Goal: Task Accomplishment & Management: Manage account settings

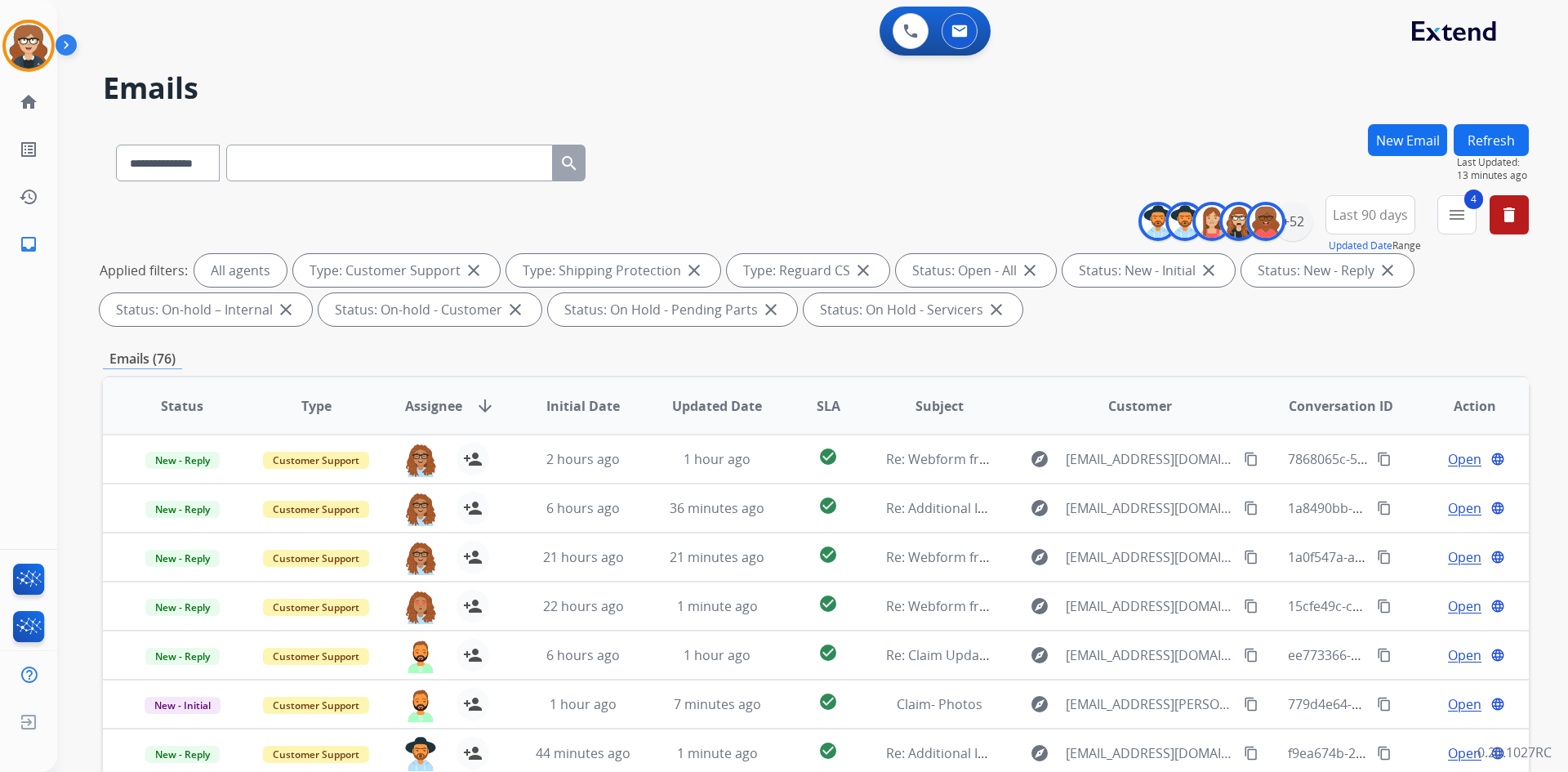
select select "**********"
click at [1296, 227] on div "+52" at bounding box center [1293, 221] width 39 height 39
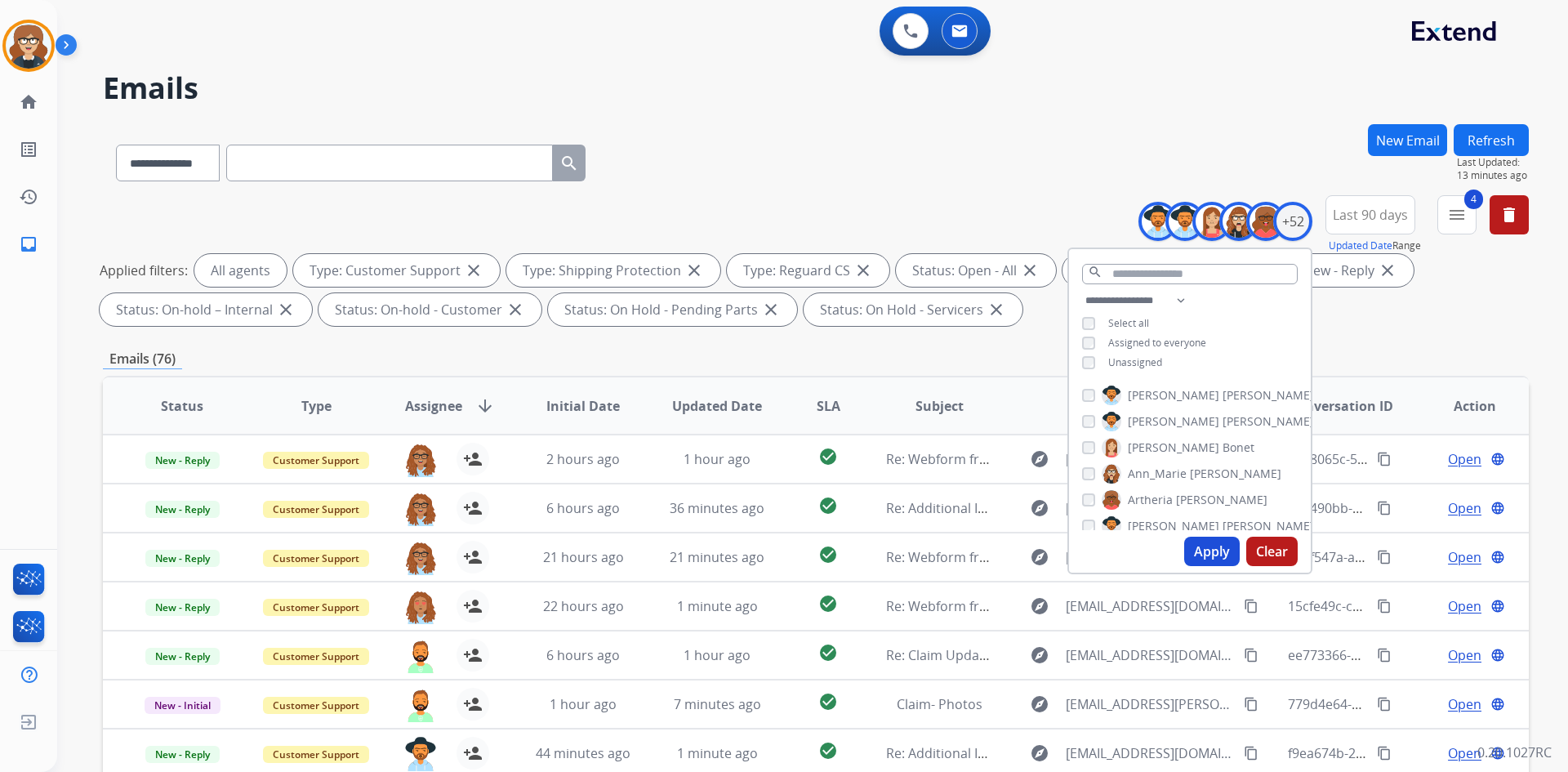
click at [1222, 556] on button "Apply" at bounding box center [1212, 551] width 55 height 29
click at [1443, 327] on div "**********" at bounding box center [815, 264] width 1426 height 137
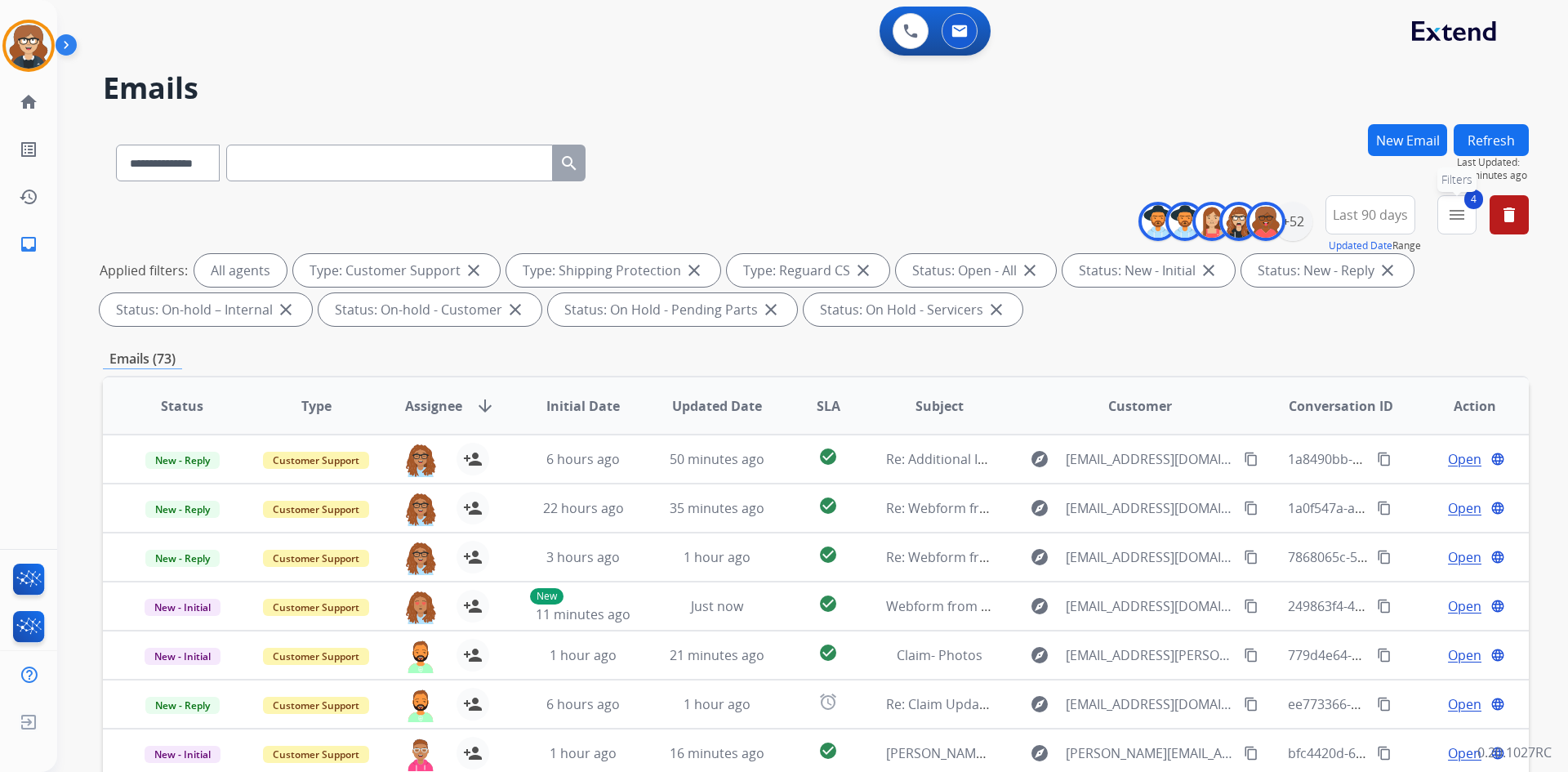
click at [1454, 221] on mat-icon "menu" at bounding box center [1457, 216] width 20 height 20
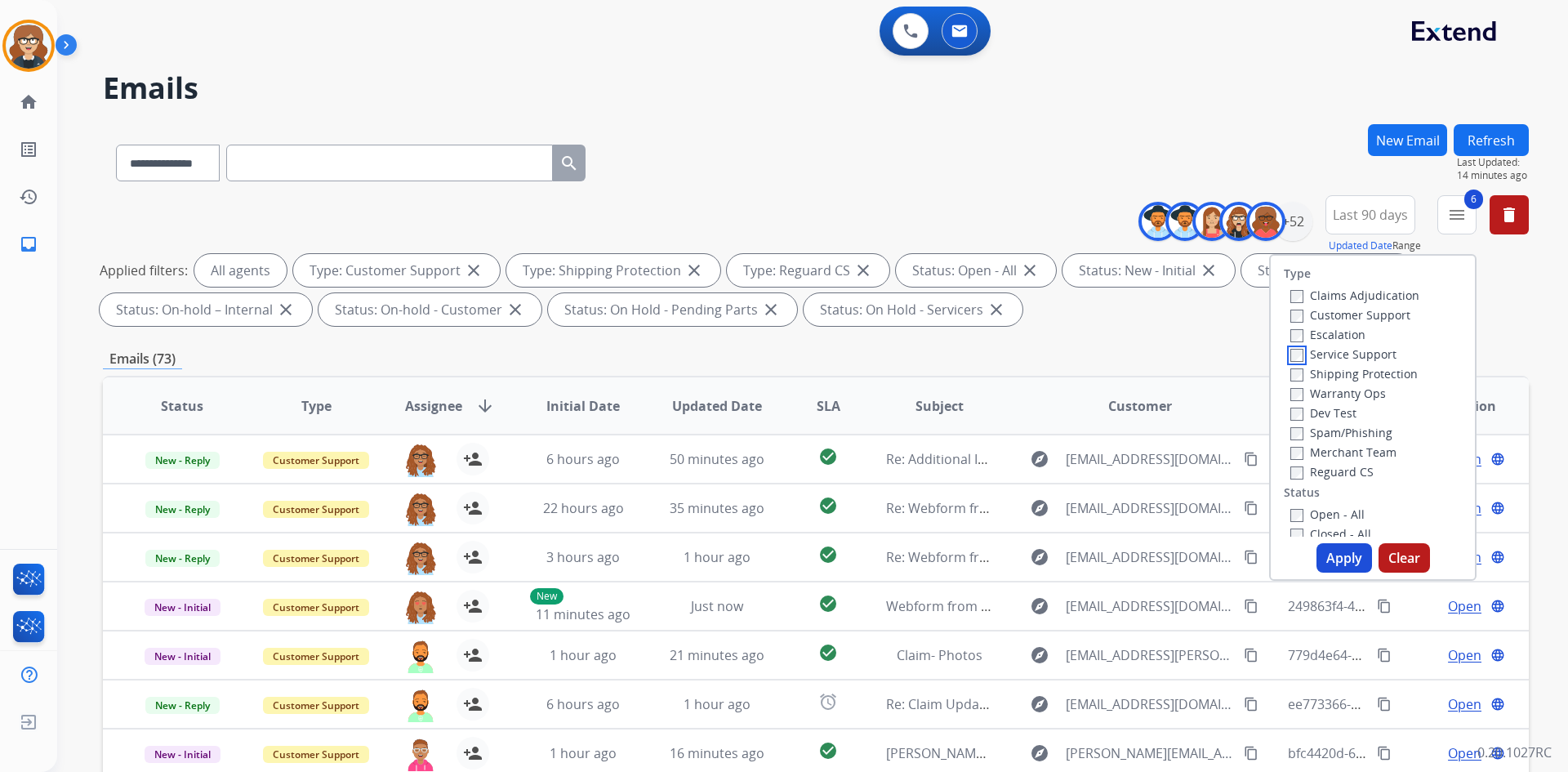
scroll to position [326, 0]
click at [1334, 552] on button "Apply" at bounding box center [1344, 558] width 55 height 29
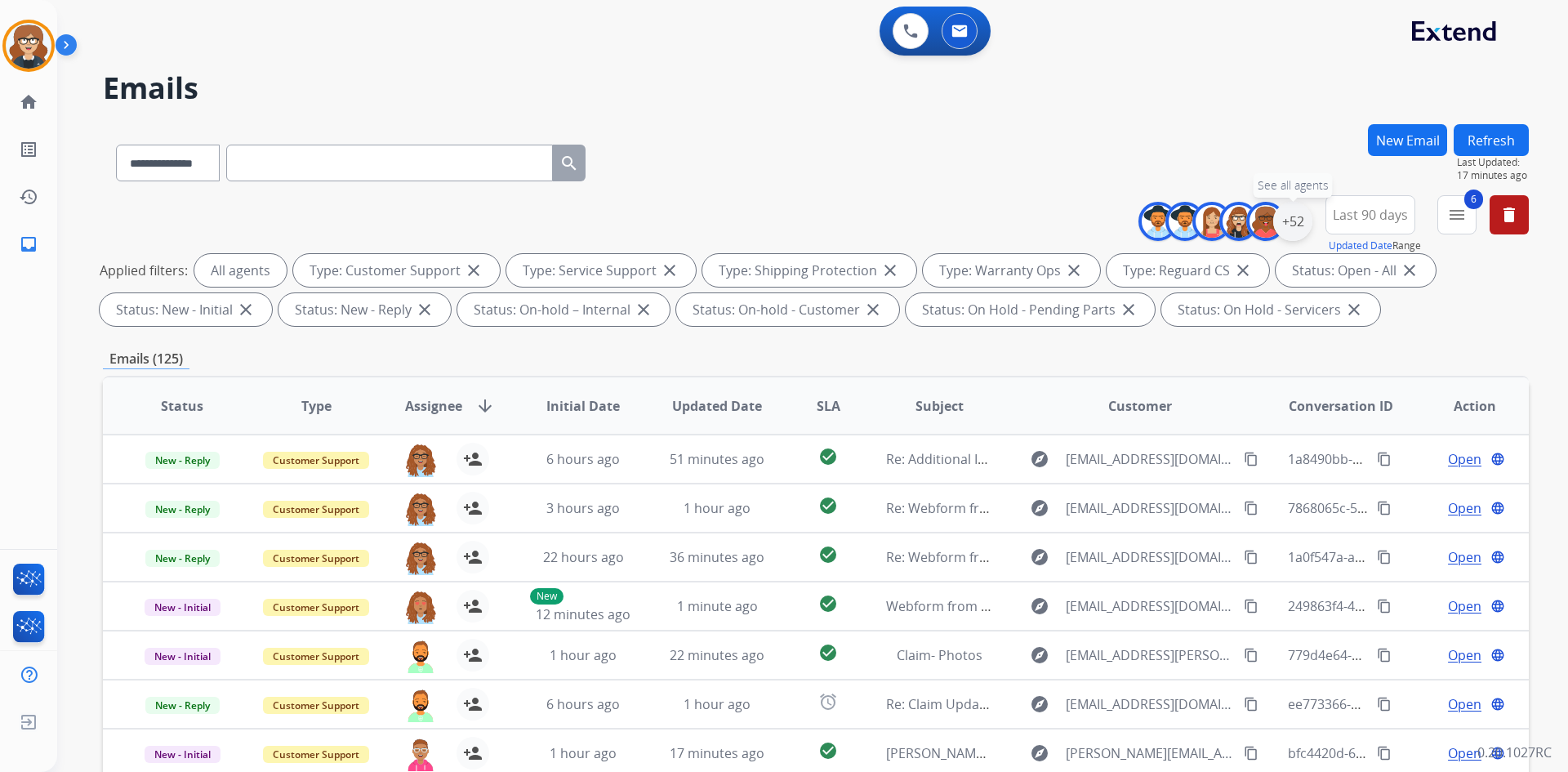
click at [1303, 229] on div "+52" at bounding box center [1293, 221] width 39 height 39
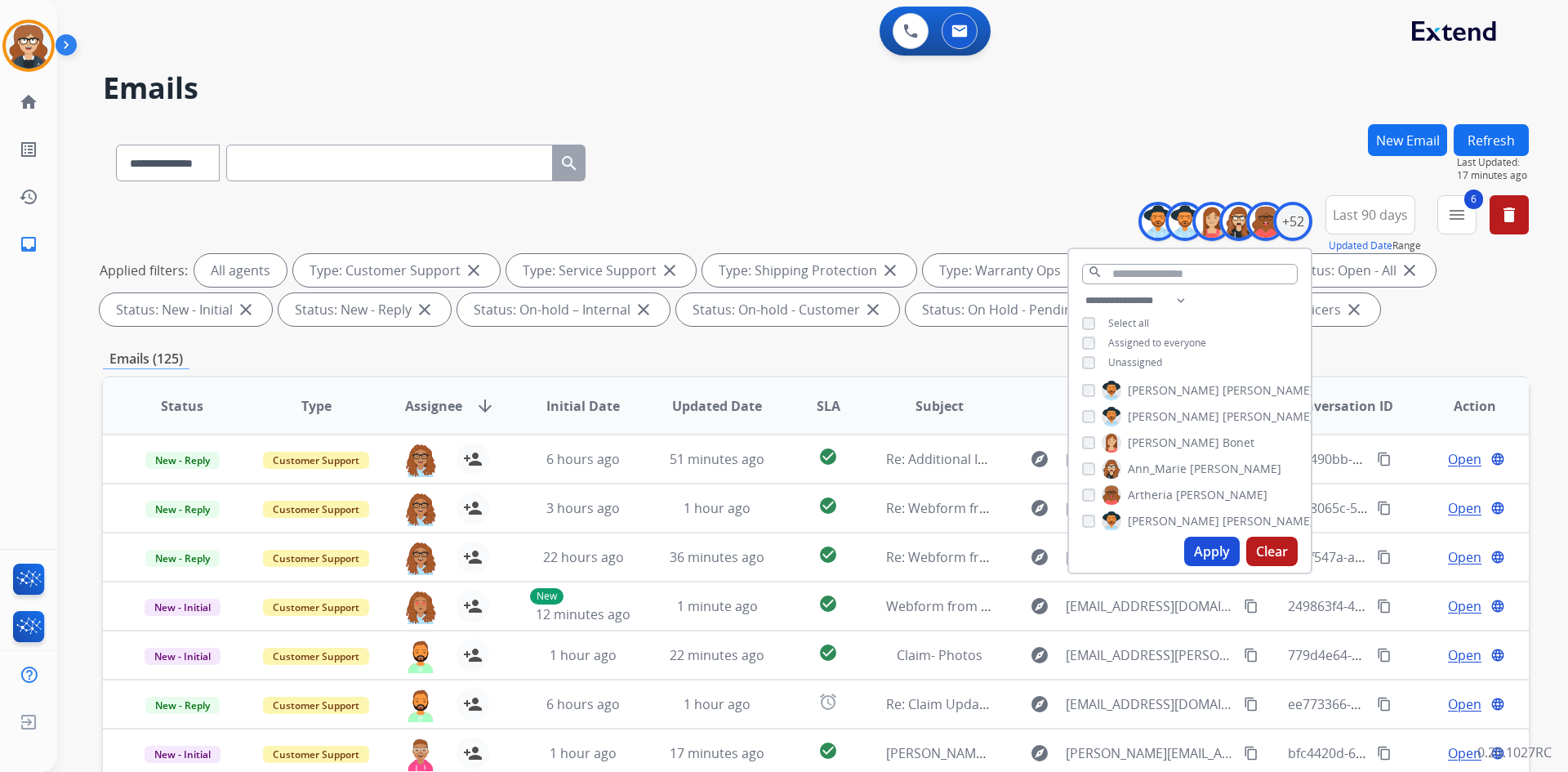
scroll to position [0, 0]
click at [1203, 550] on button "Apply" at bounding box center [1212, 551] width 55 height 29
click at [1196, 135] on div "**********" at bounding box center [815, 160] width 1426 height 71
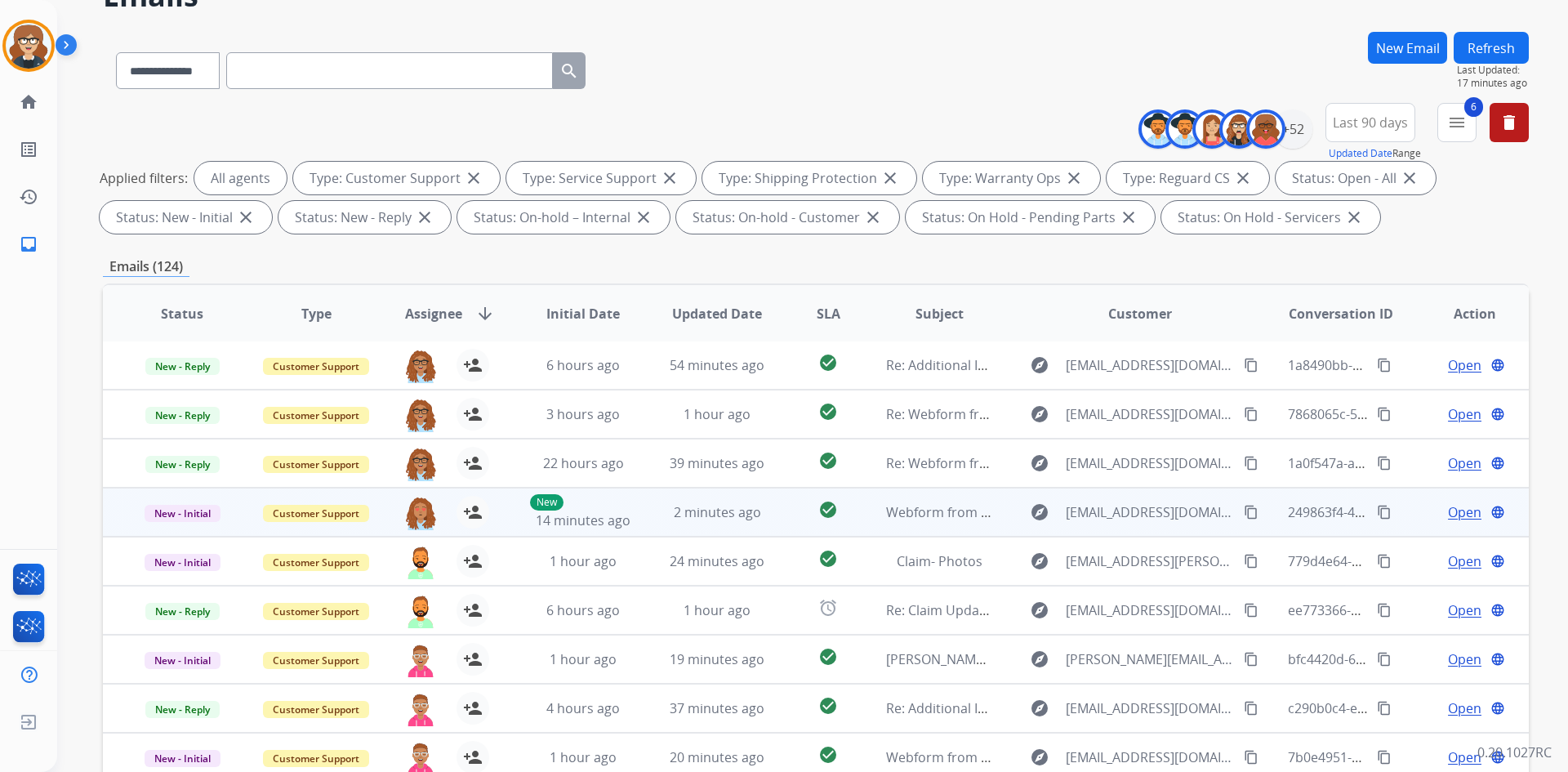
scroll to position [236, 0]
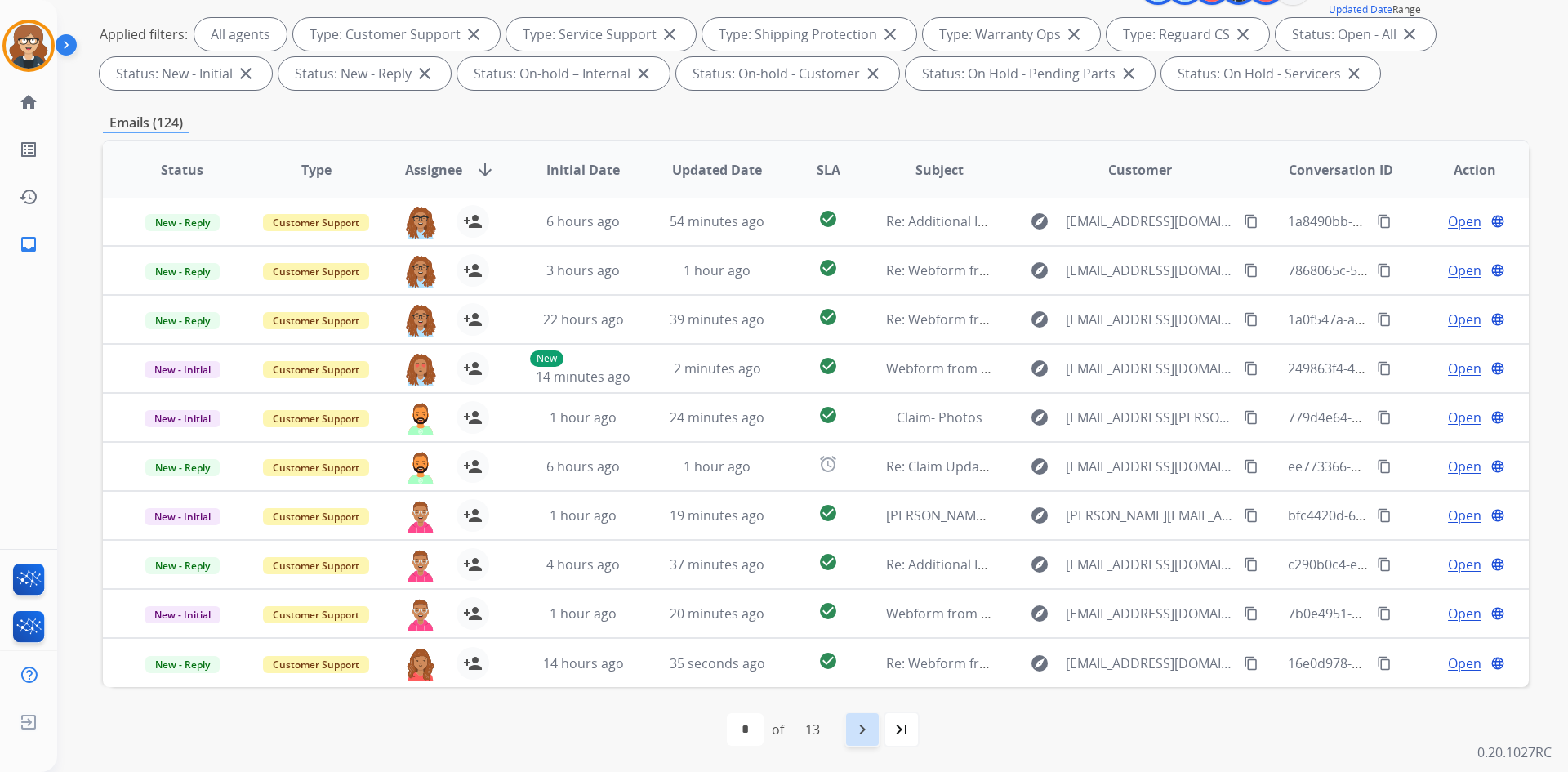
click at [864, 727] on mat-icon "navigate_next" at bounding box center [863, 730] width 20 height 20
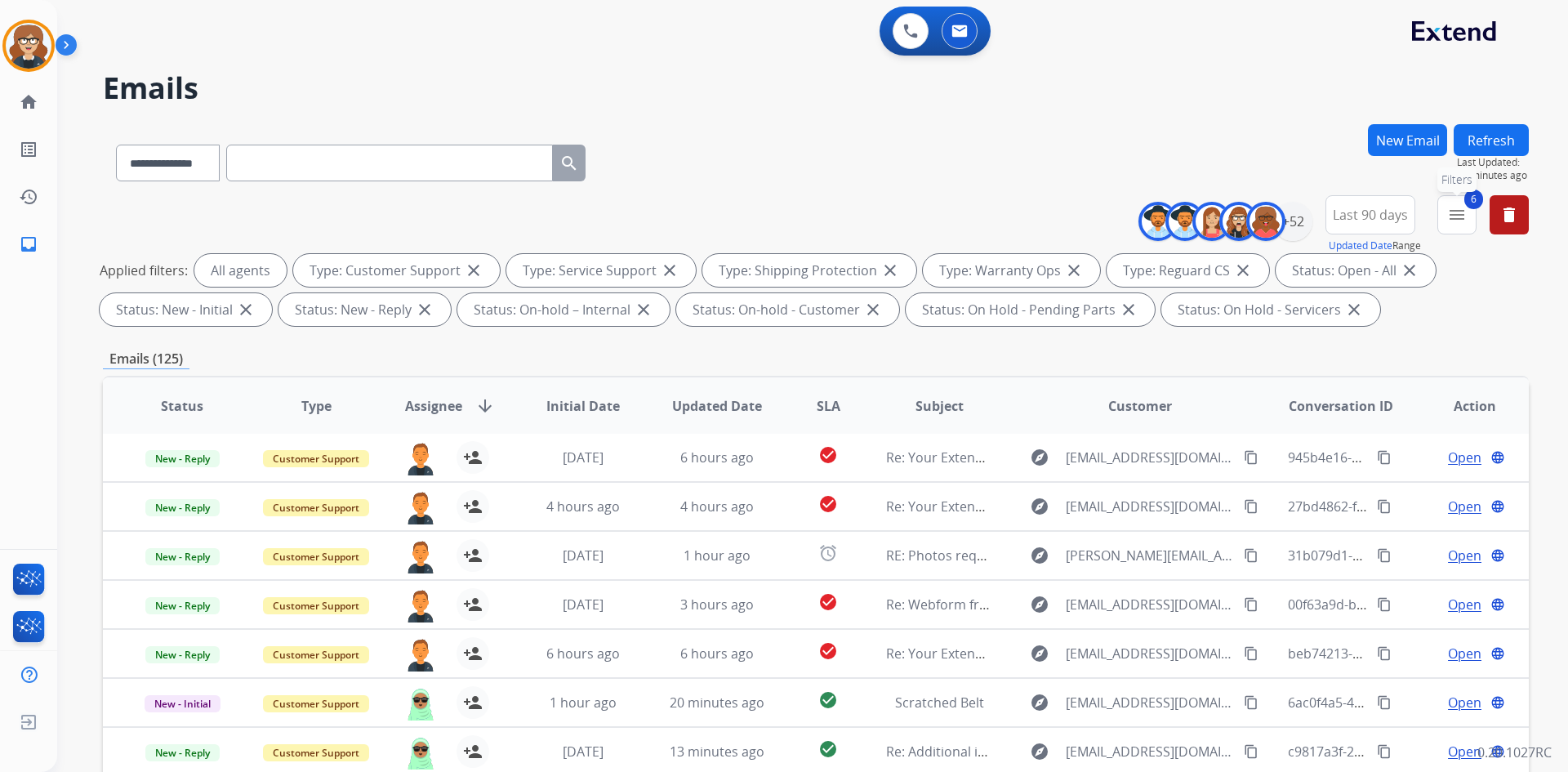
click at [1464, 213] on mat-icon "menu" at bounding box center [1457, 216] width 20 height 20
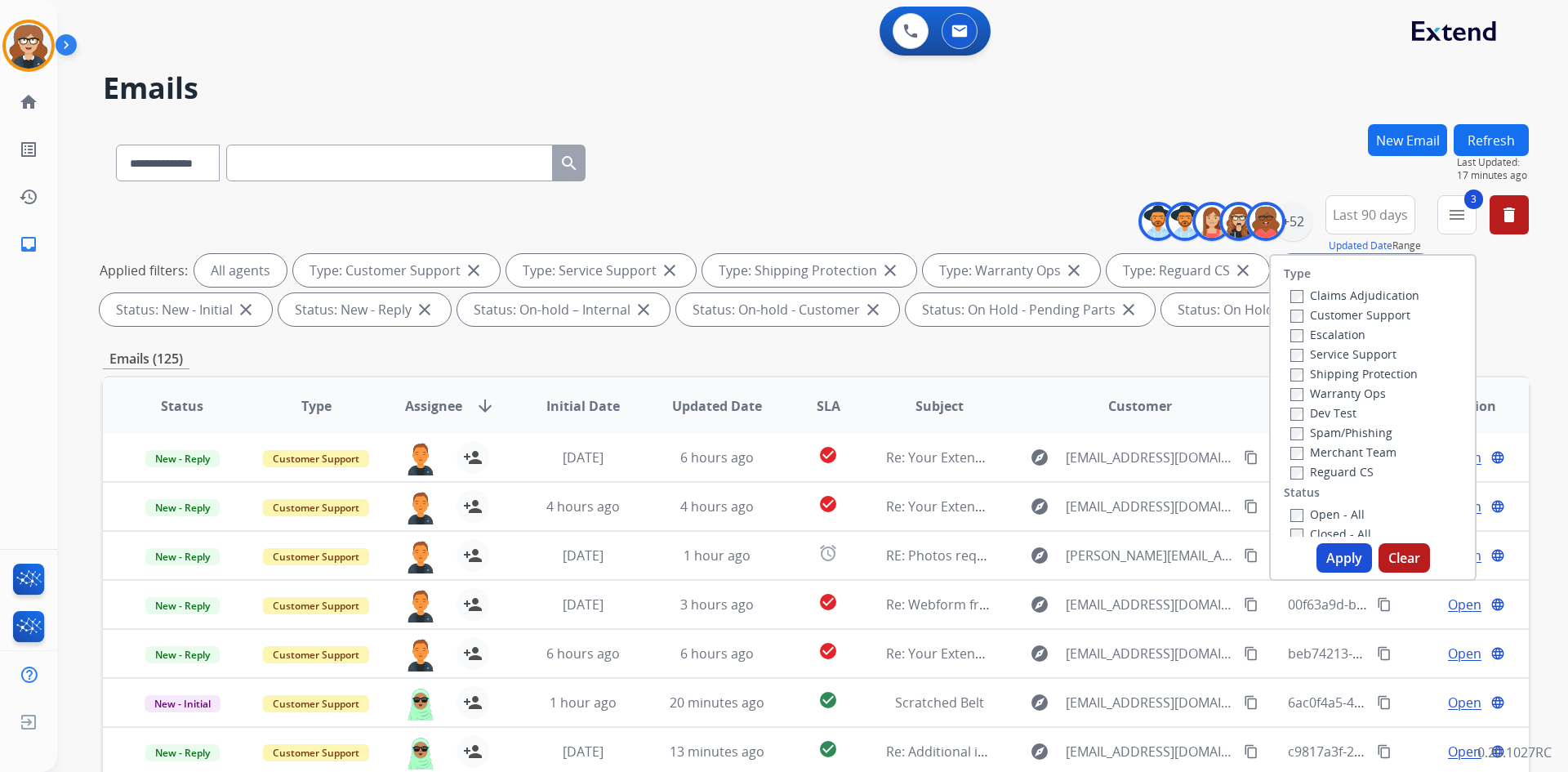
click at [1339, 556] on button "Apply" at bounding box center [1344, 558] width 55 height 29
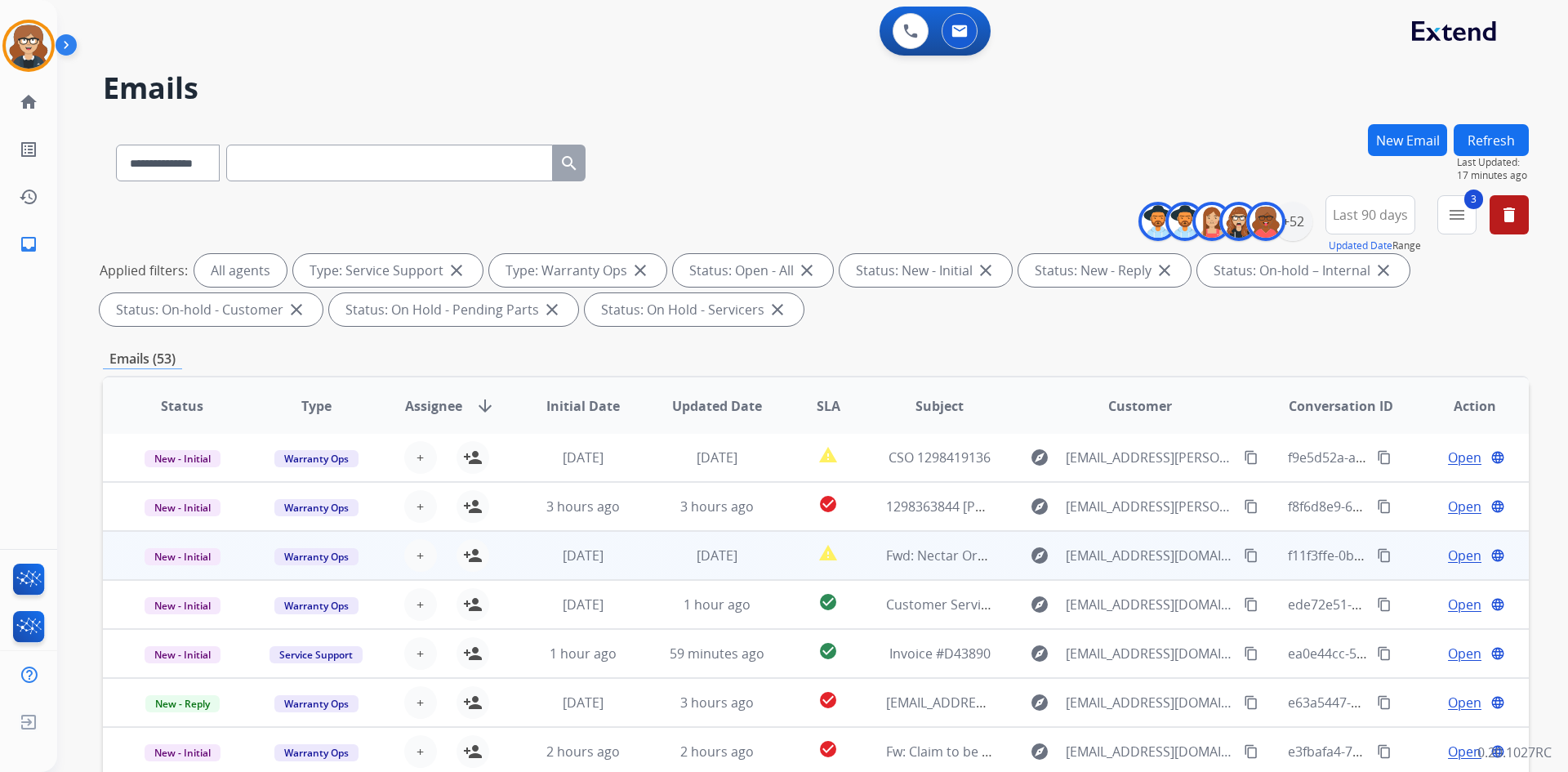
scroll to position [236, 0]
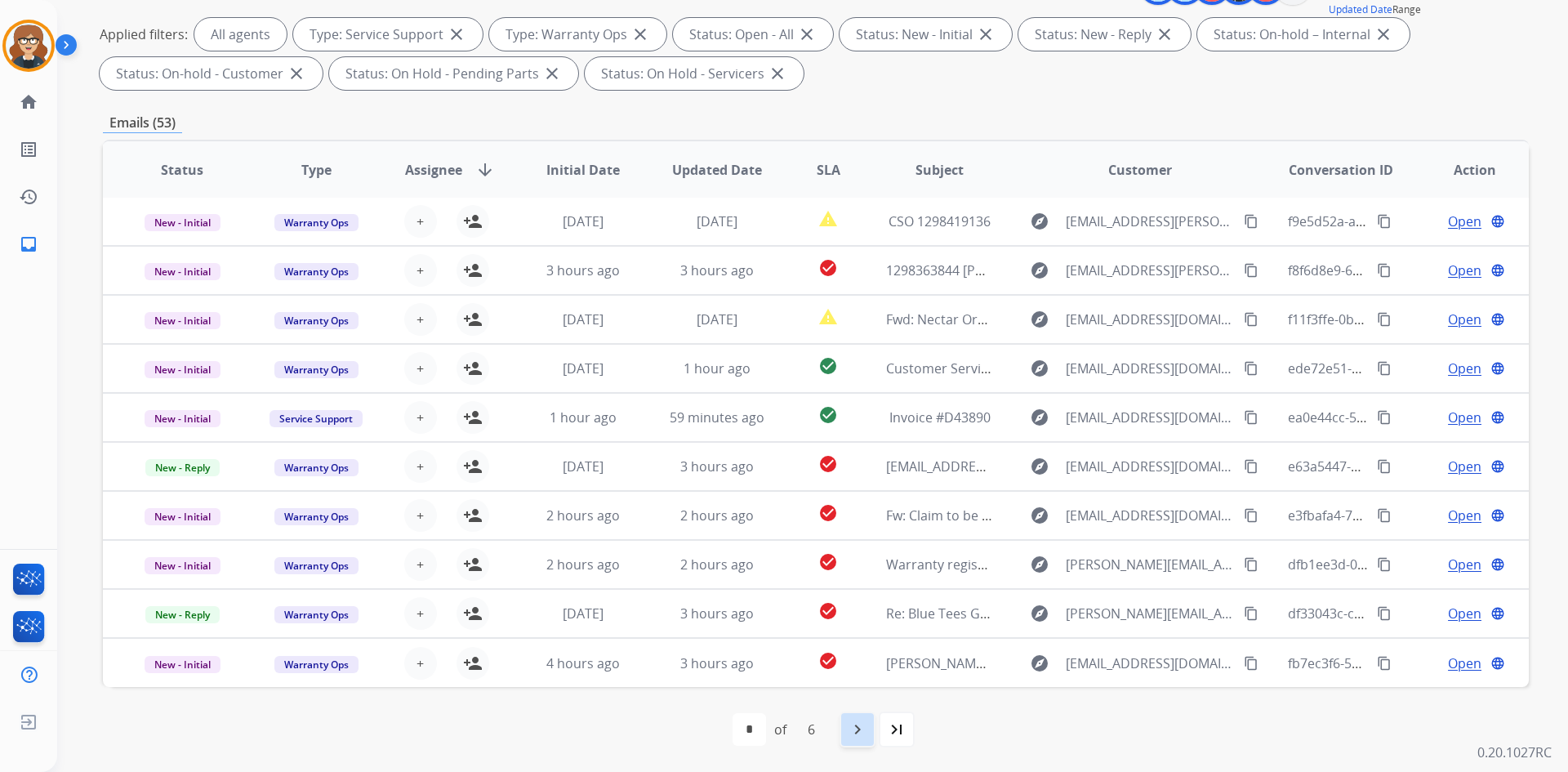
click at [859, 729] on mat-icon "navigate_next" at bounding box center [858, 730] width 20 height 20
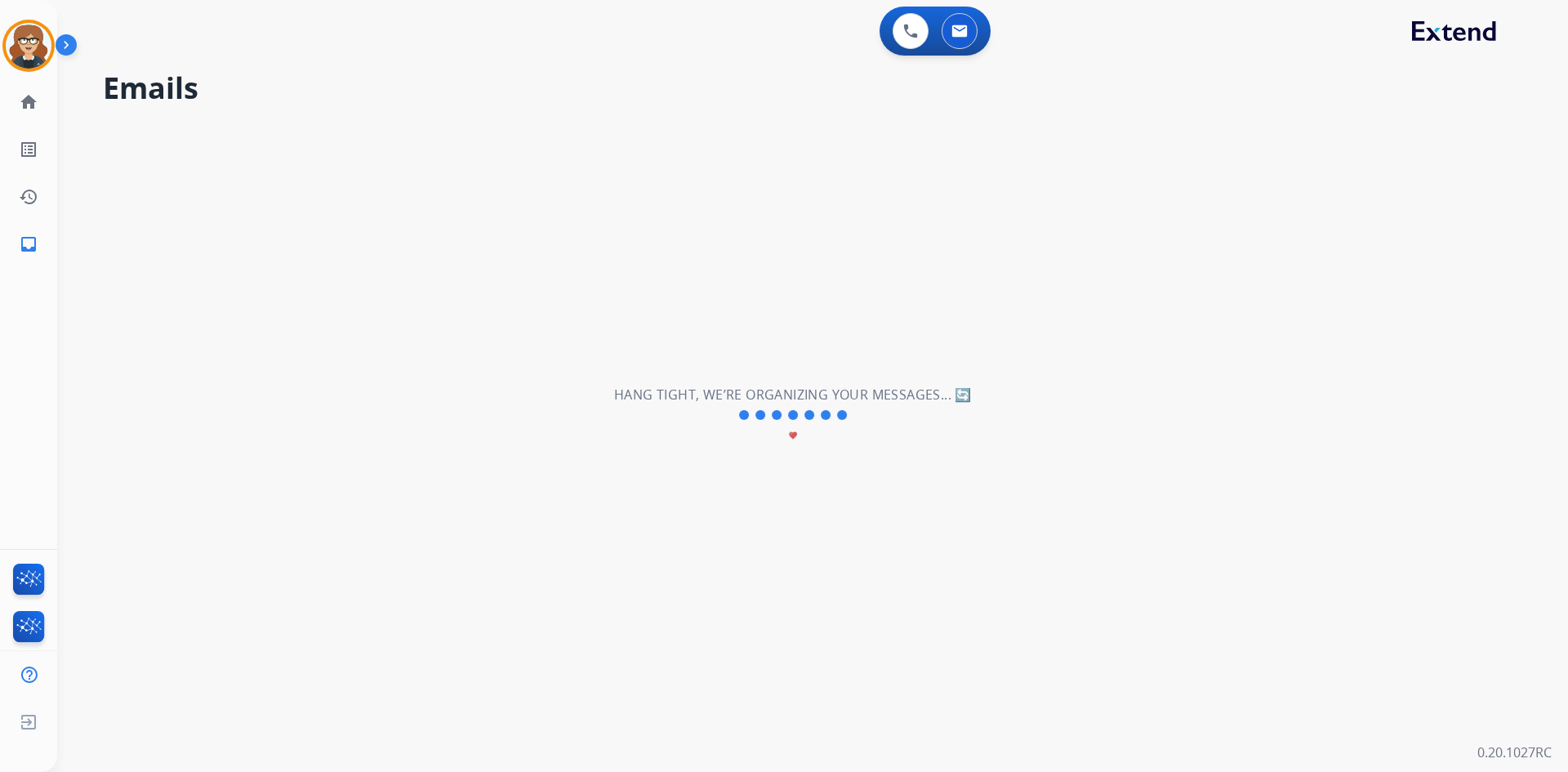
scroll to position [0, 0]
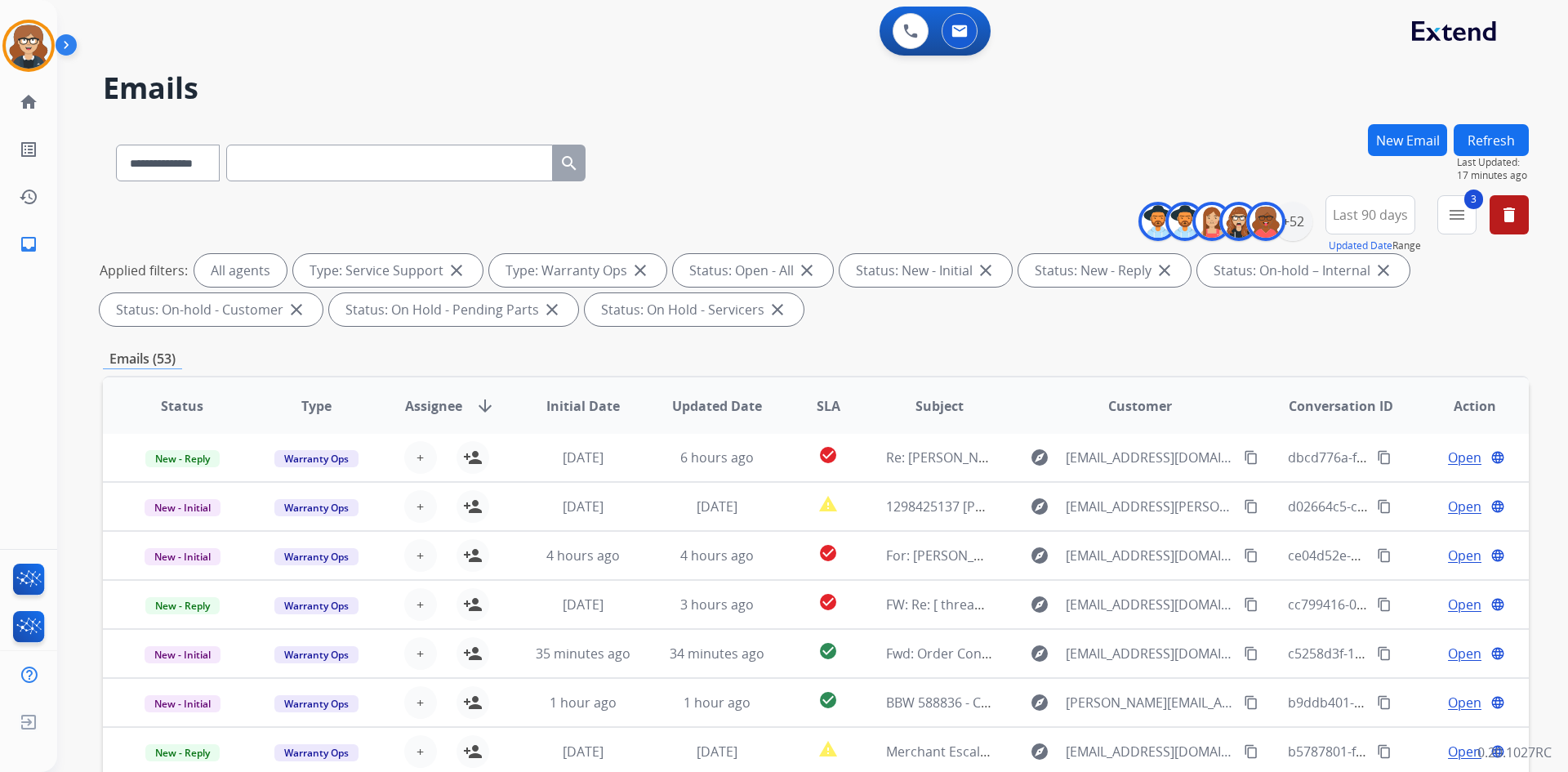
click at [429, 404] on span "Assignee" at bounding box center [434, 406] width 57 height 20
click at [1452, 208] on mat-icon "menu" at bounding box center [1457, 216] width 20 height 20
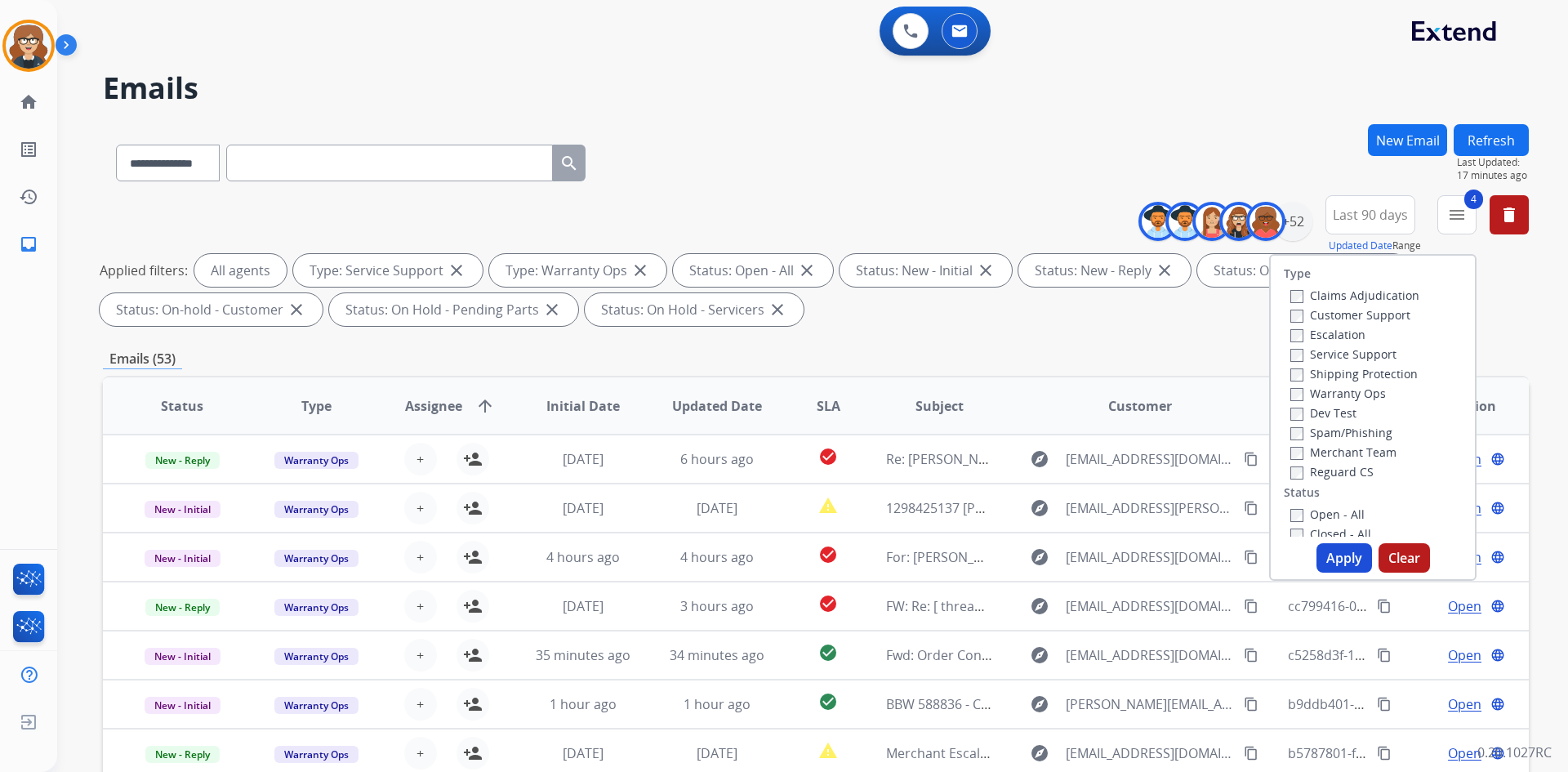
click at [1333, 554] on button "Apply" at bounding box center [1344, 558] width 55 height 29
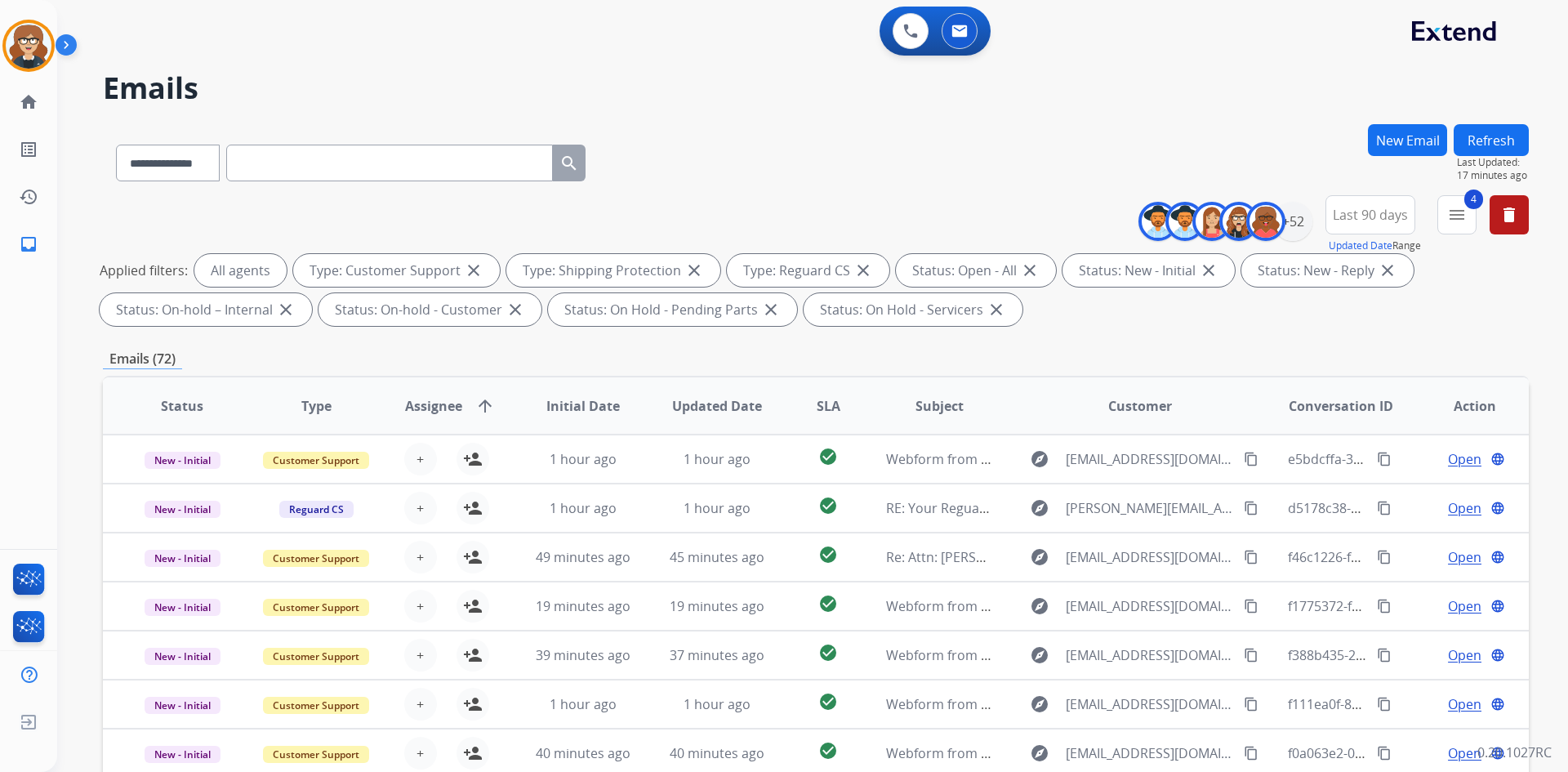
click at [424, 408] on span "Assignee" at bounding box center [434, 406] width 57 height 20
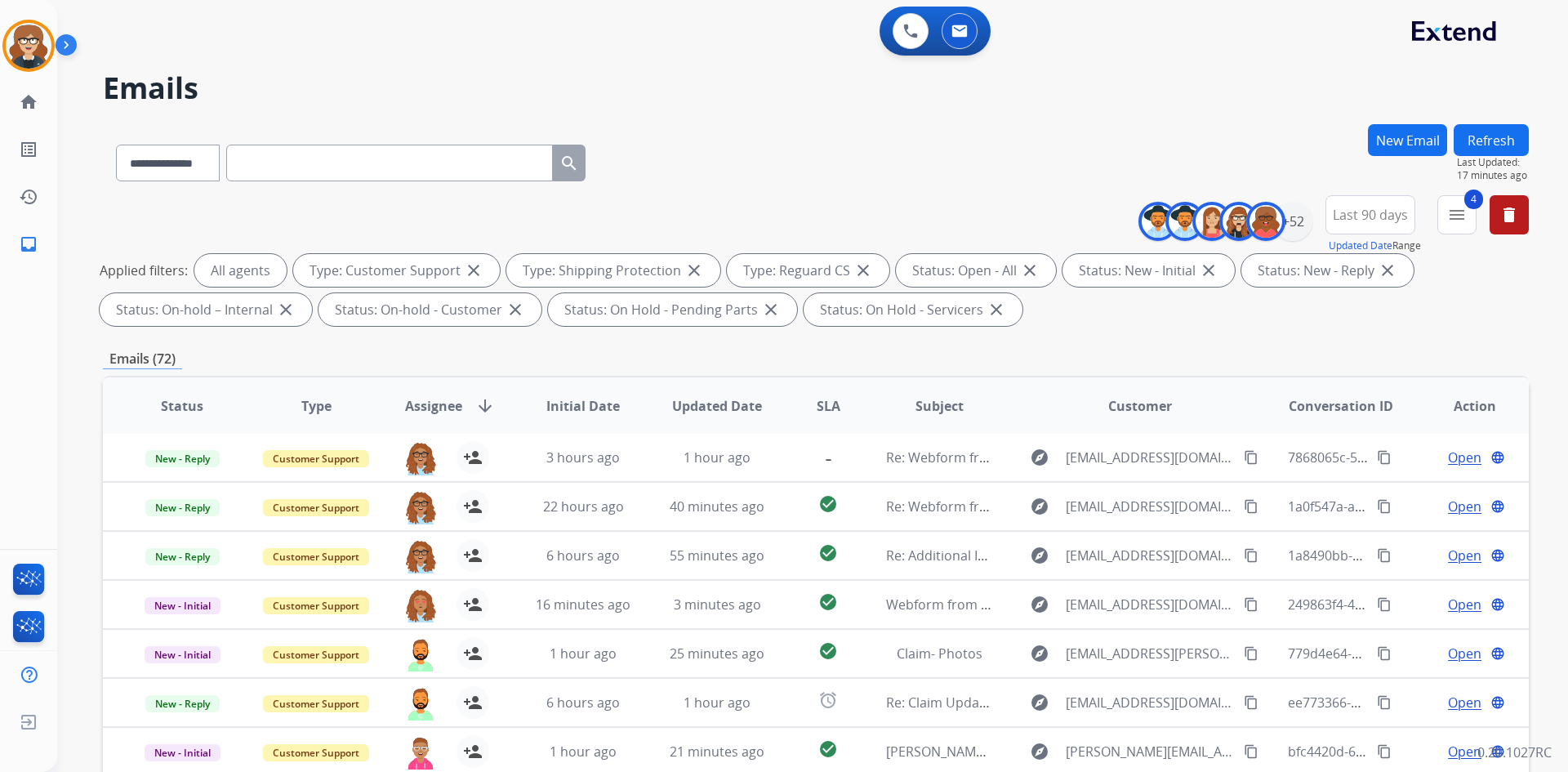
scroll to position [236, 0]
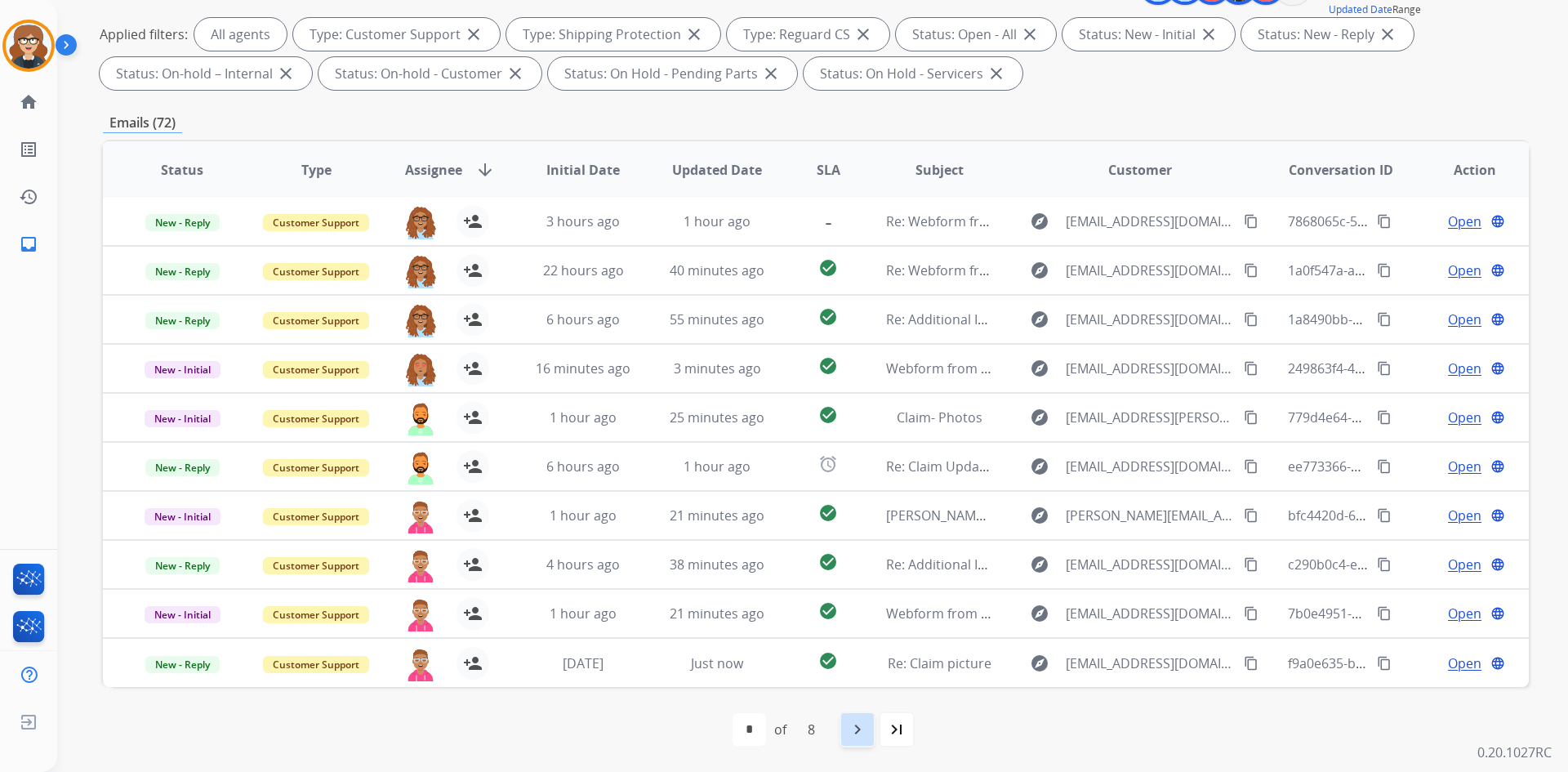
click at [865, 735] on mat-icon "navigate_next" at bounding box center [858, 730] width 20 height 20
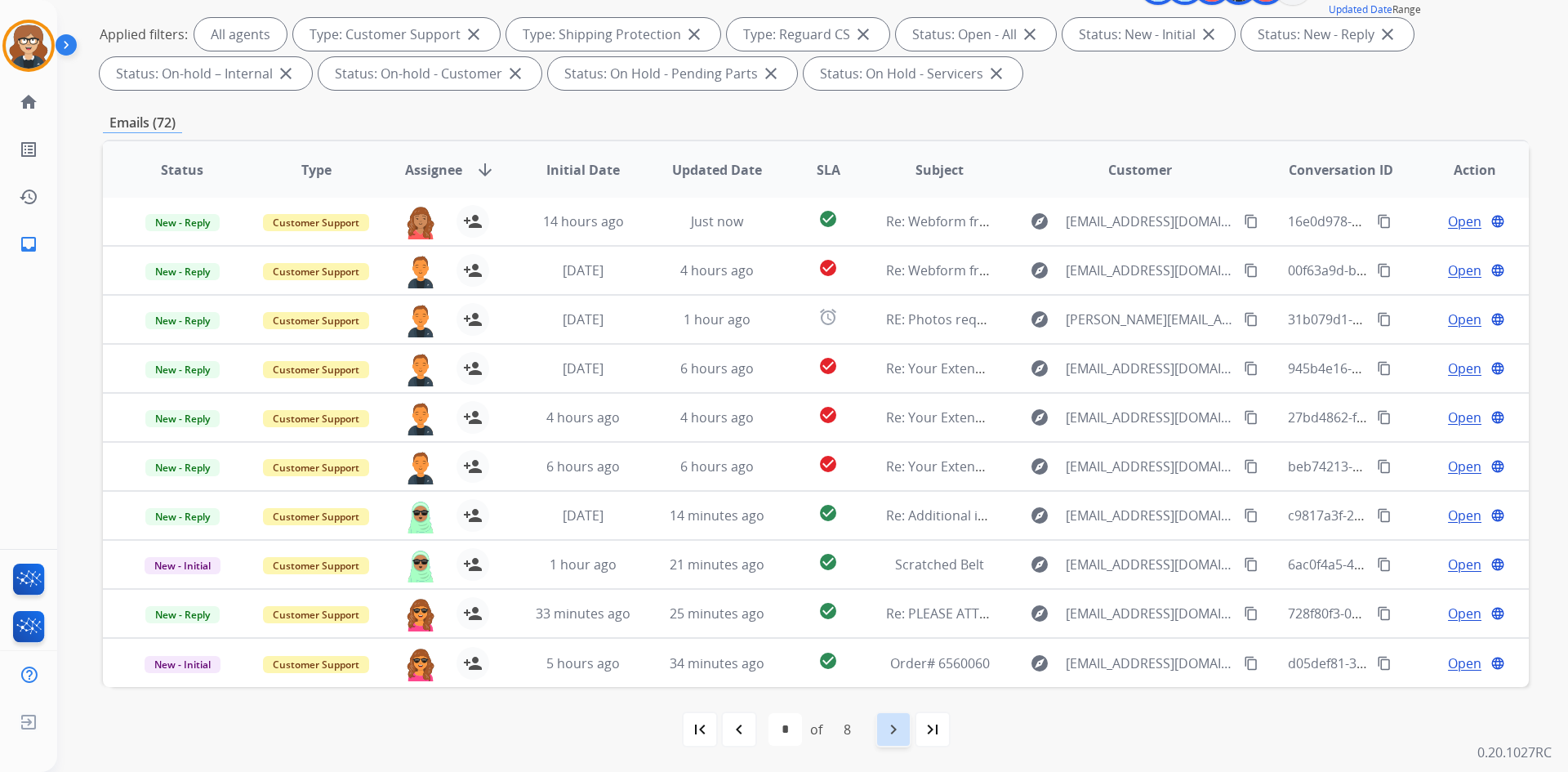
click at [900, 729] on mat-icon "navigate_next" at bounding box center [894, 730] width 20 height 20
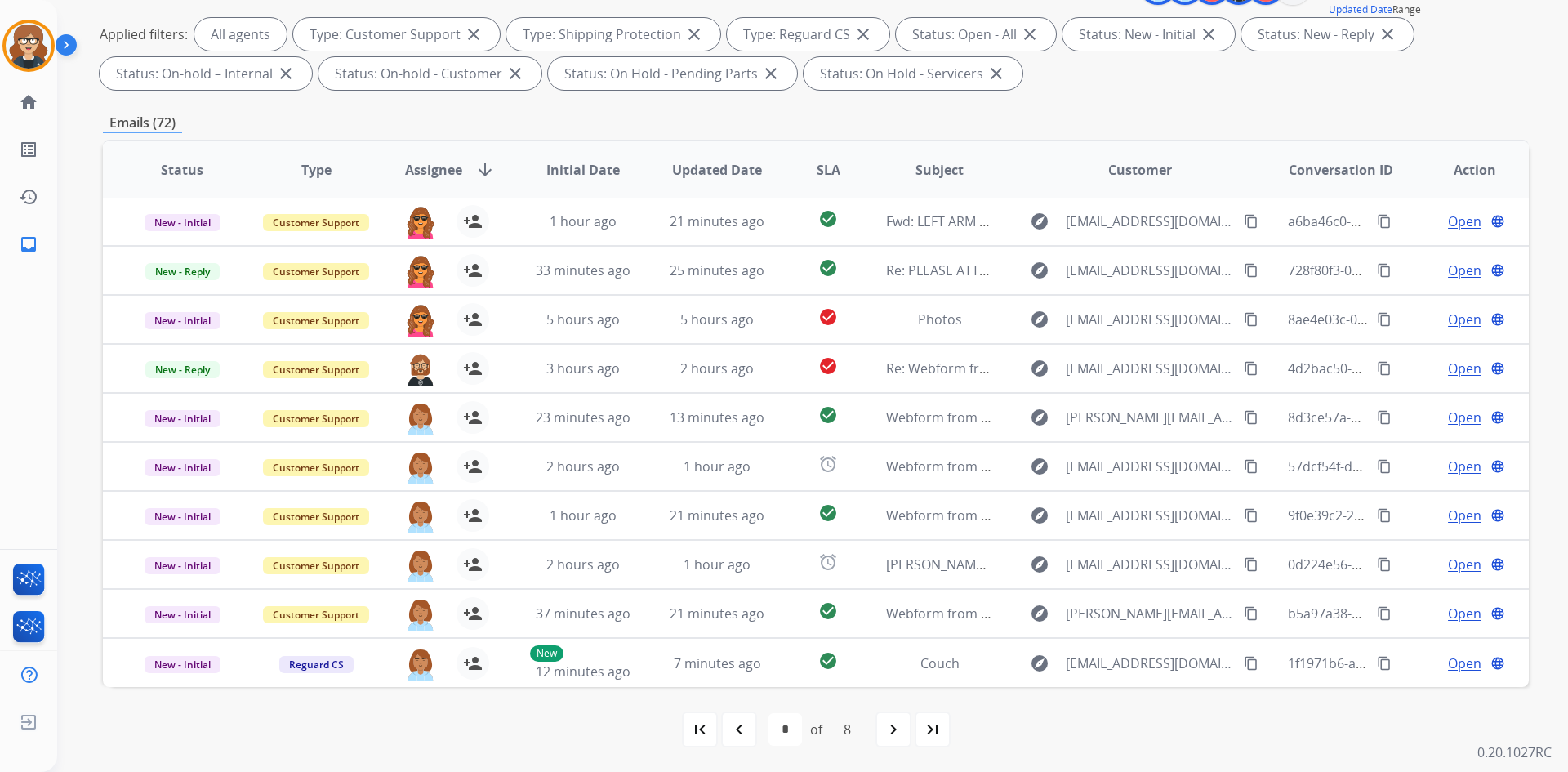
click at [893, 735] on mat-icon "navigate_next" at bounding box center [894, 730] width 20 height 20
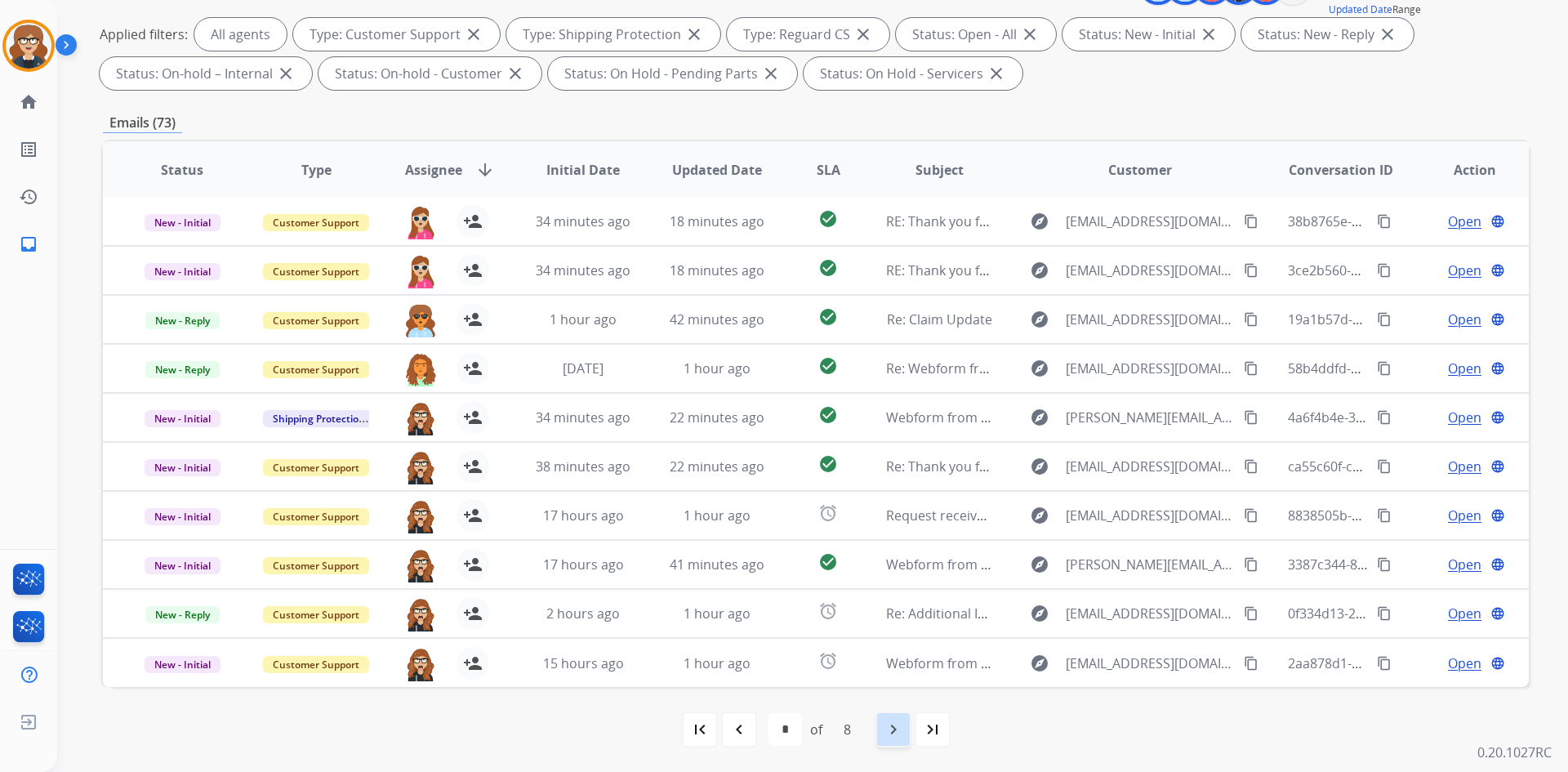
click at [885, 729] on mat-icon "navigate_next" at bounding box center [894, 730] width 20 height 20
select select "*"
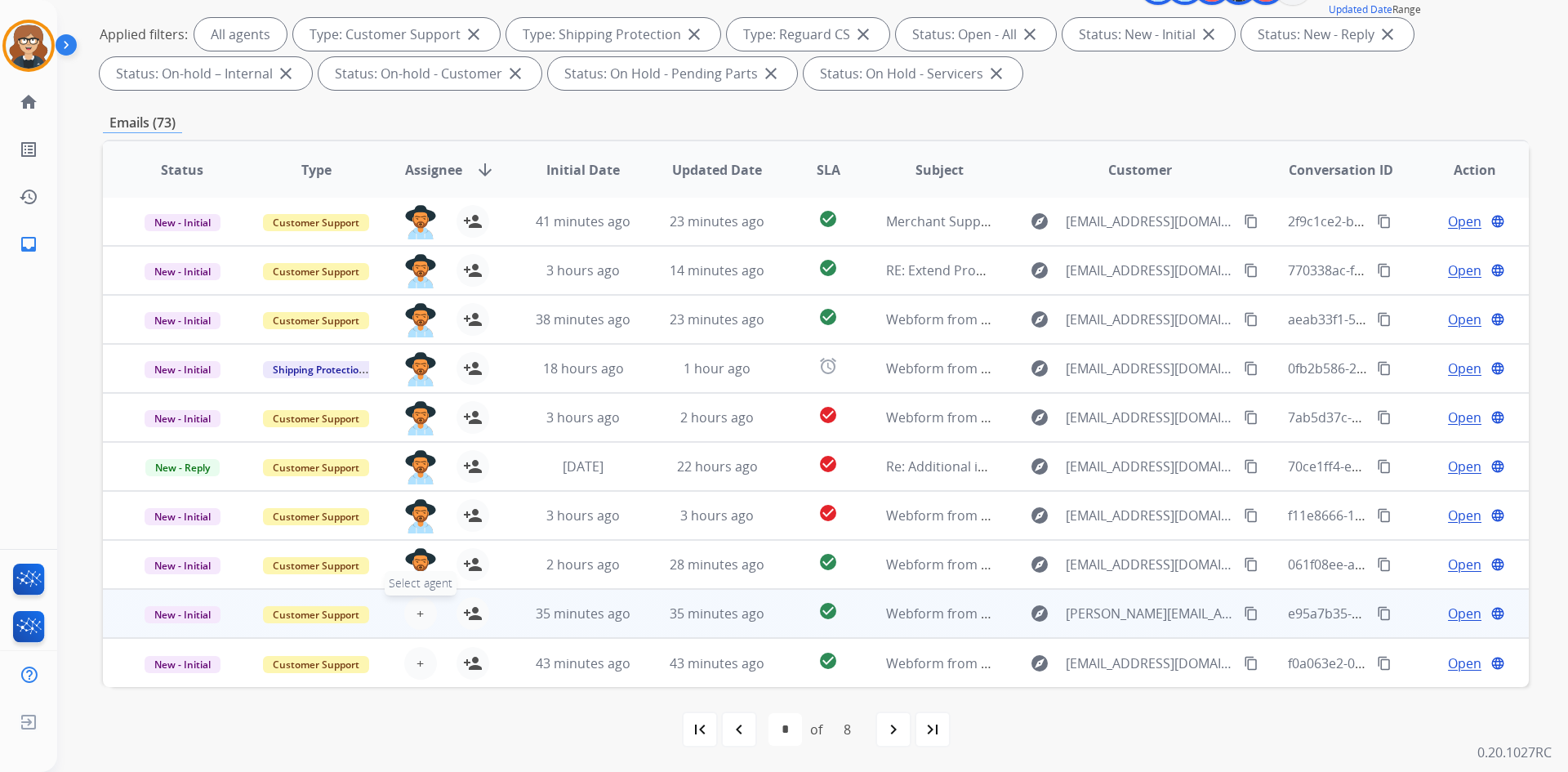
click at [416, 616] on span "+" at bounding box center [420, 614] width 7 height 20
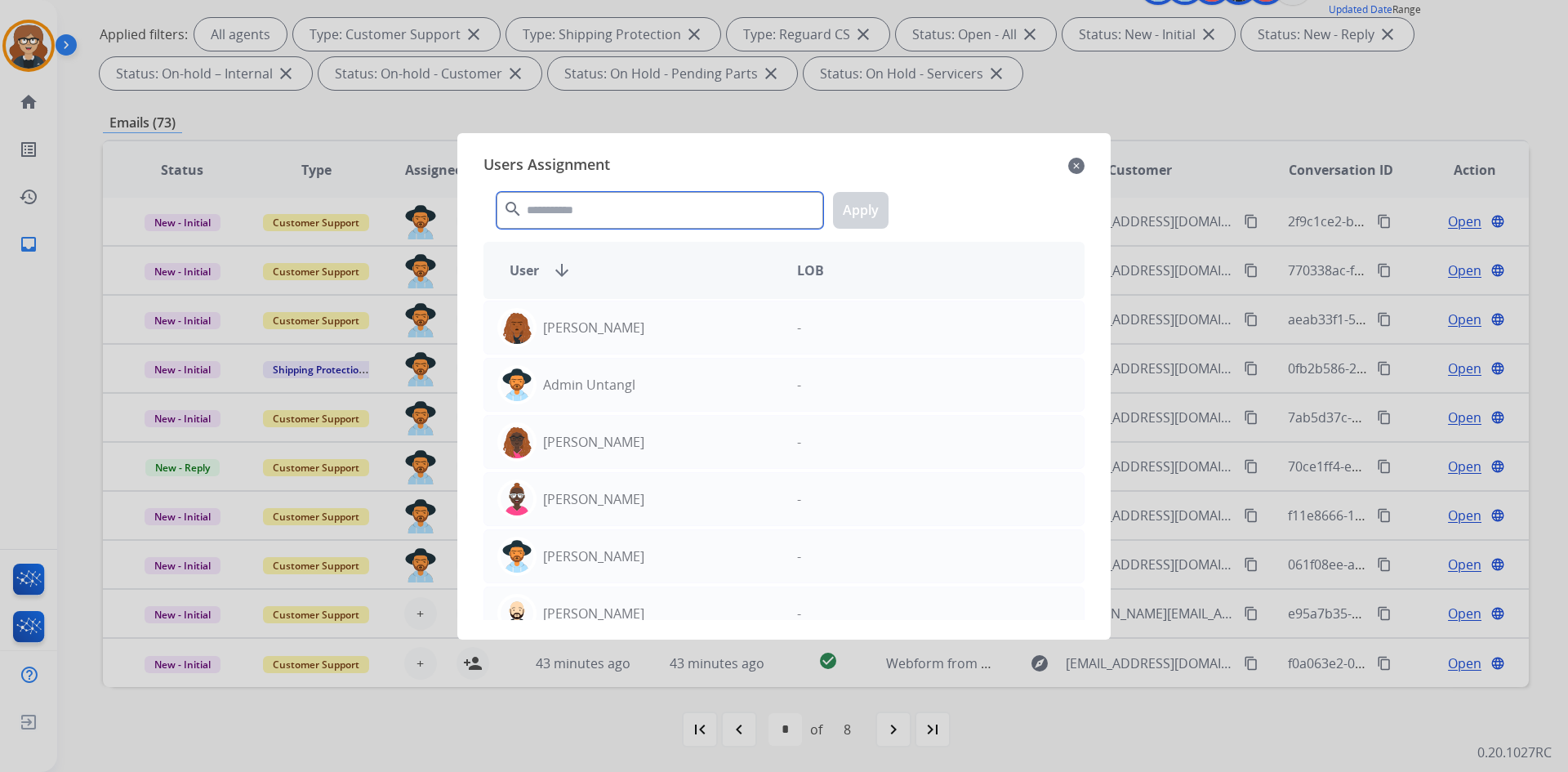
click at [638, 206] on input "text" at bounding box center [659, 210] width 326 height 36
type input "*"
click at [1079, 163] on mat-icon "close" at bounding box center [1076, 166] width 16 height 20
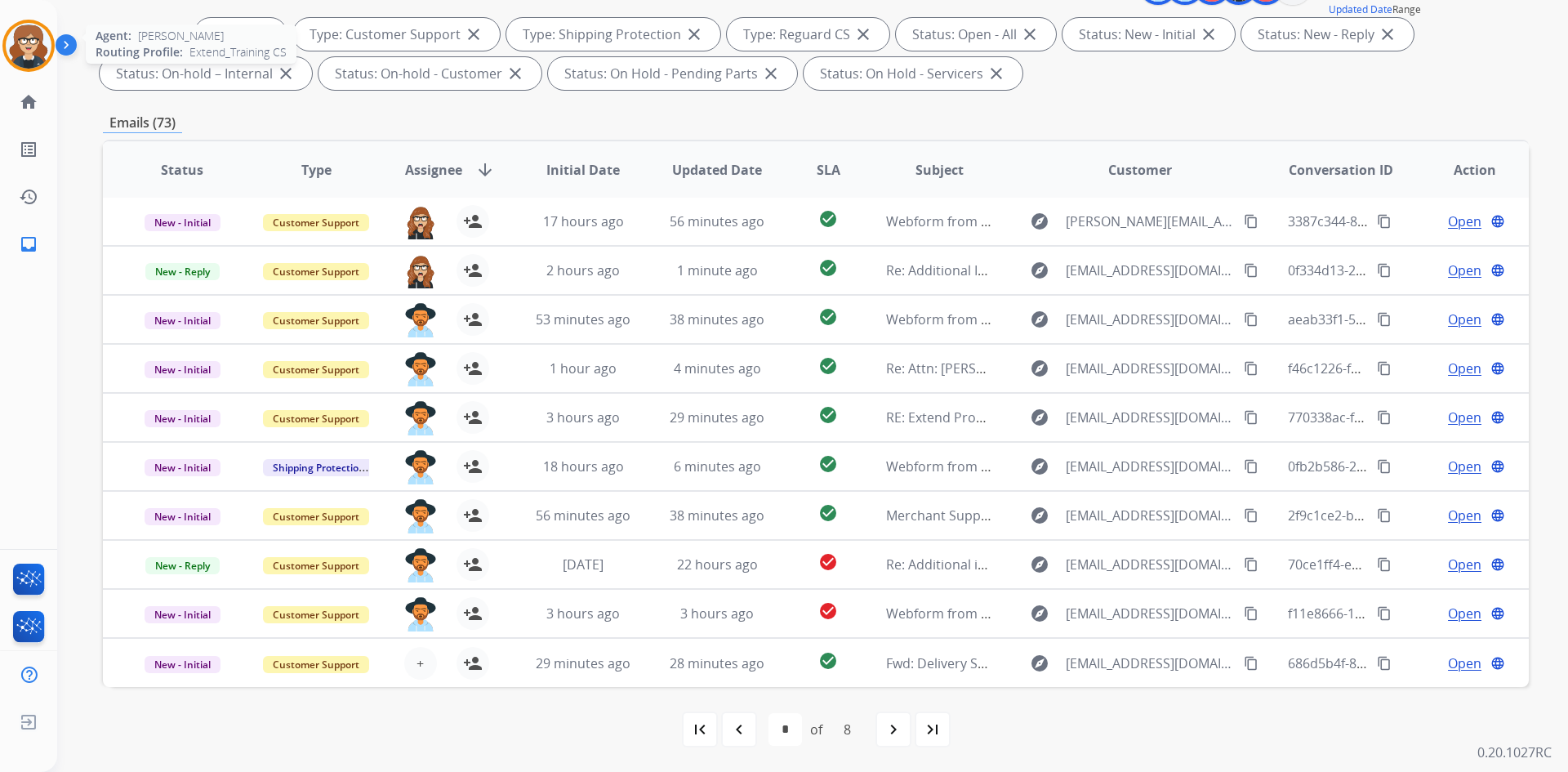
click at [24, 35] on img at bounding box center [28, 45] width 45 height 45
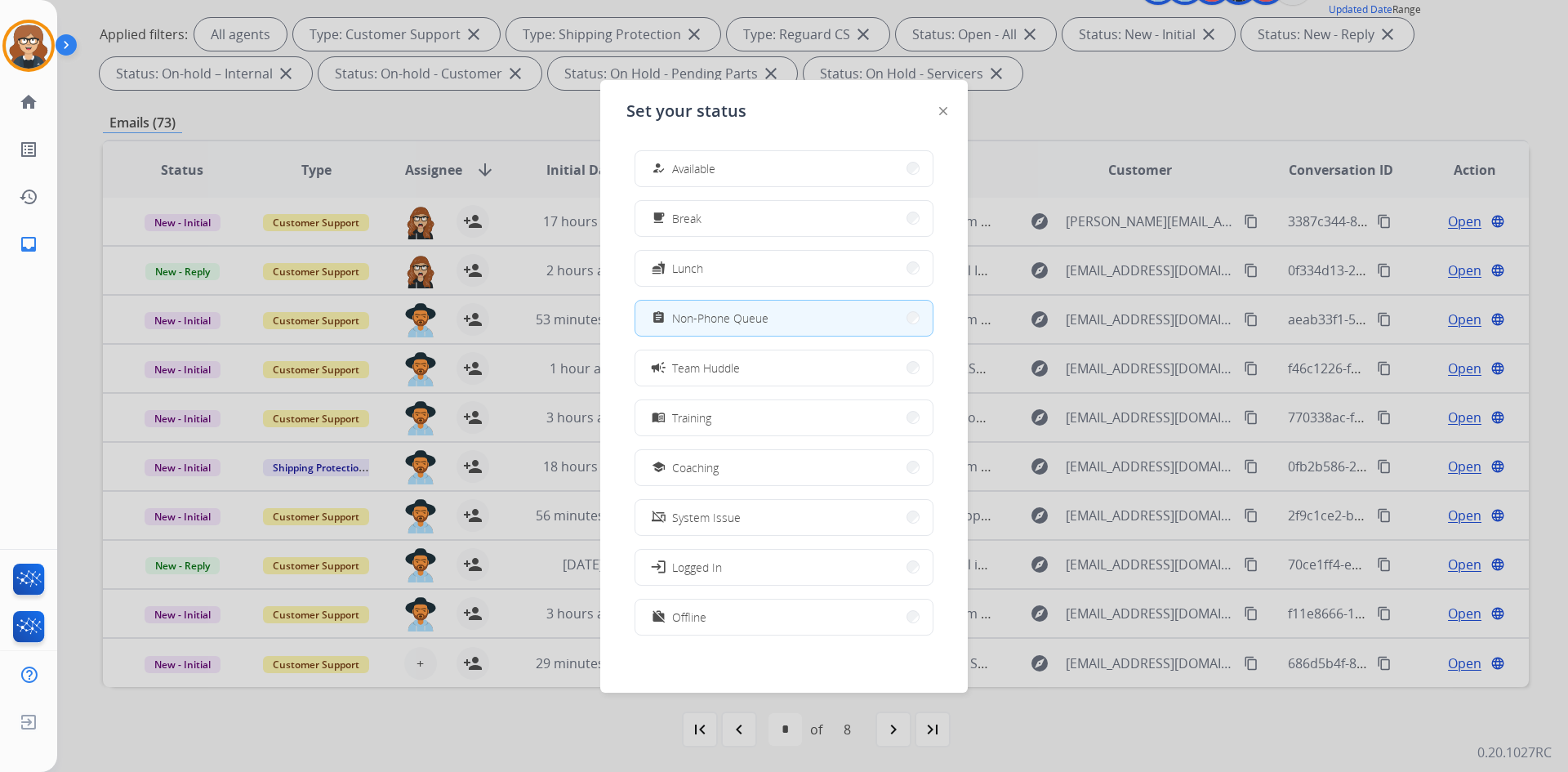
scroll to position [5, 0]
click at [742, 616] on button "work_off Offline" at bounding box center [784, 612] width 297 height 35
